Goal: Information Seeking & Learning: Stay updated

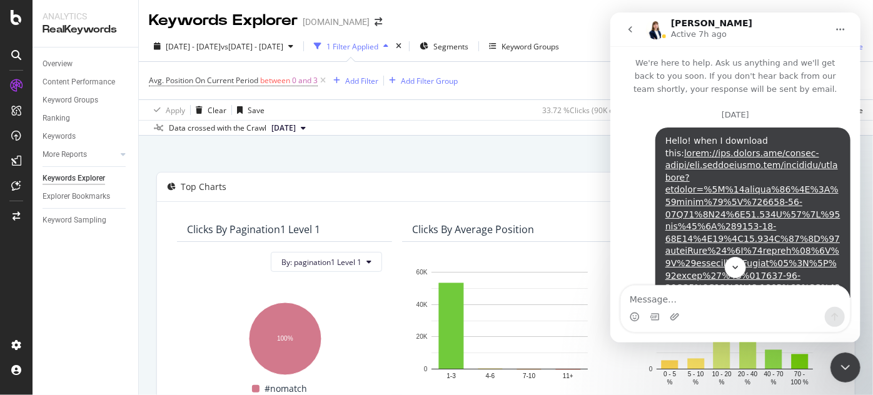
scroll to position [323, 0]
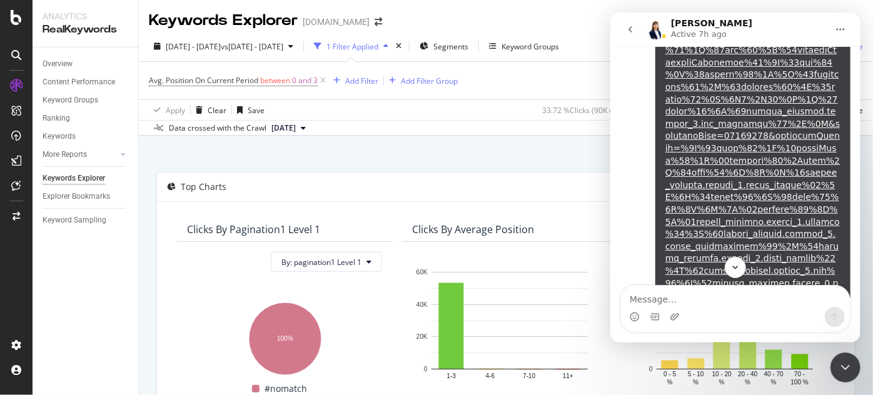
click at [836, 370] on div "Close Intercom Messenger" at bounding box center [845, 367] width 30 height 30
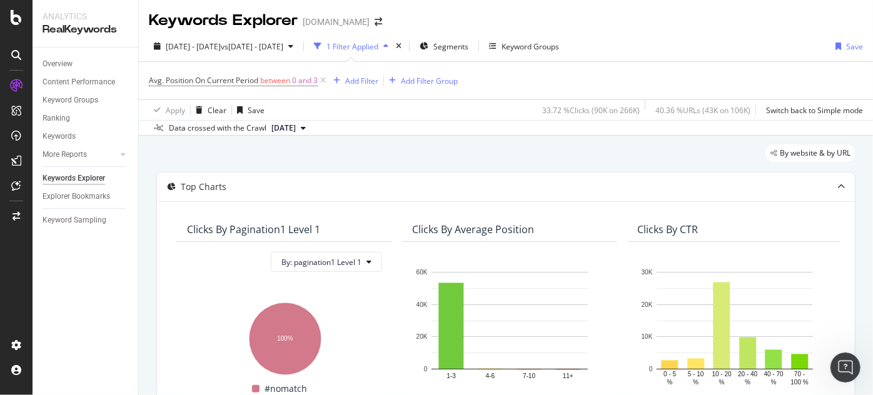
scroll to position [3384, 0]
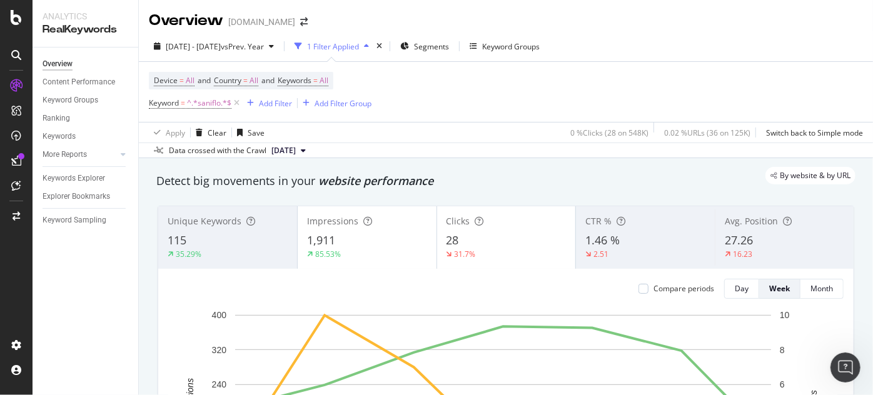
scroll to position [1914, 0]
